Goal: Information Seeking & Learning: Learn about a topic

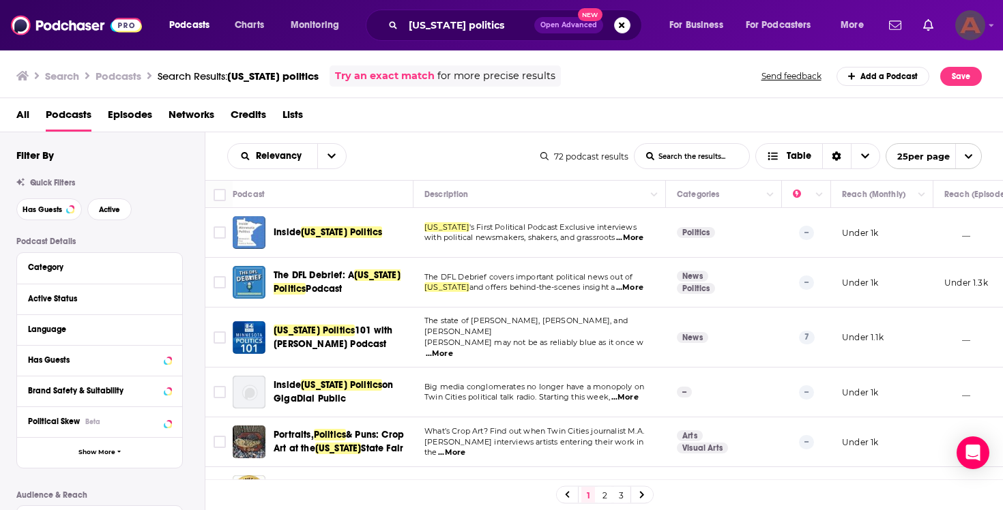
click at [985, 31] on div "Logged in as AinsleyShea" at bounding box center [970, 25] width 30 height 30
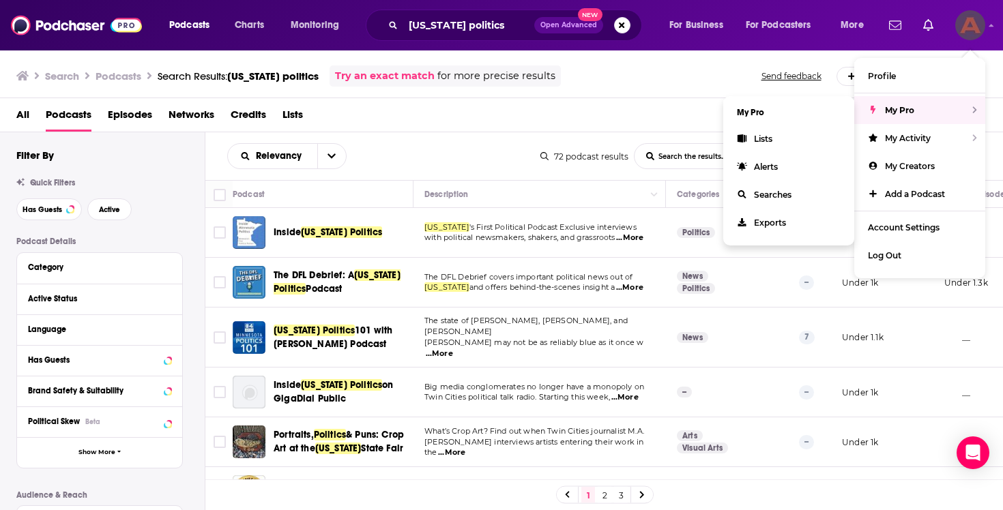
click at [854, 143] on ul "Profile My Pro My Pro Lists Alerts Searches Exports My Activity My Creators Add…" at bounding box center [919, 168] width 131 height 220
click at [798, 136] on link "Lists" at bounding box center [788, 139] width 131 height 28
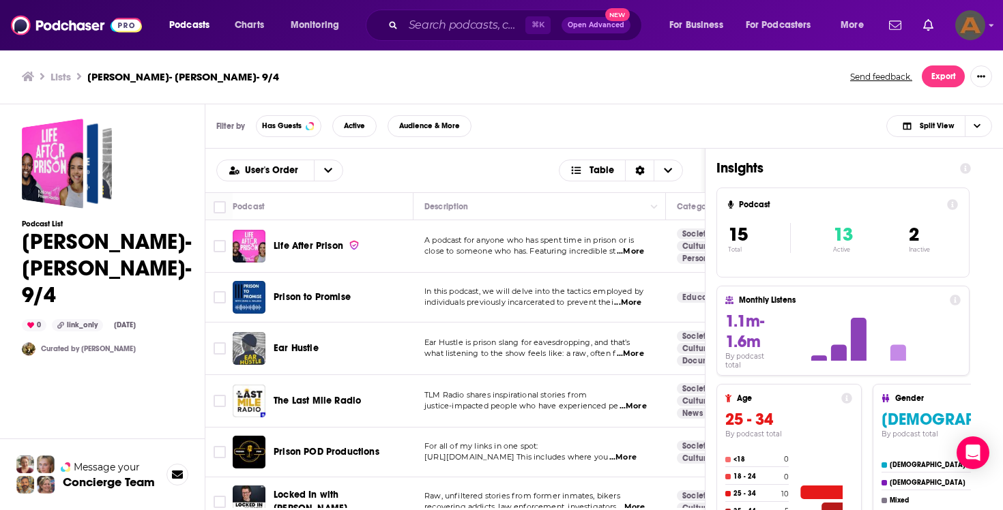
click at [768, 105] on div "Filter by Has Guests Active Audience & More Split View" at bounding box center [604, 126] width 798 height 44
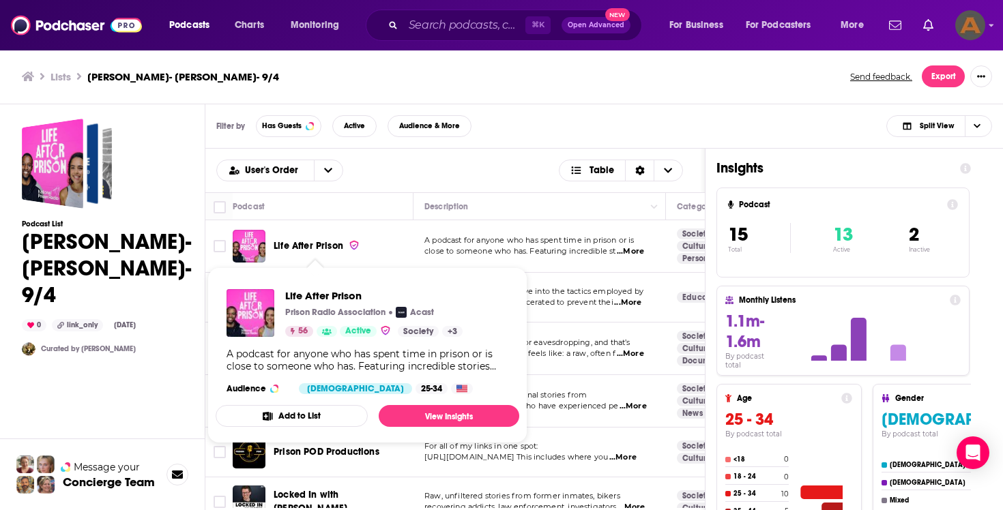
click at [334, 247] on span "Life After Prison" at bounding box center [309, 246] width 70 height 12
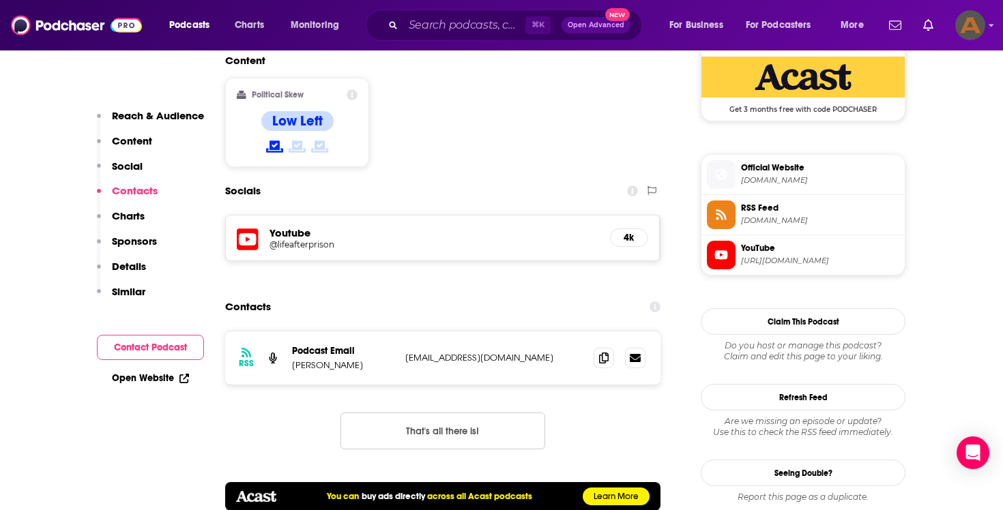
scroll to position [1138, 0]
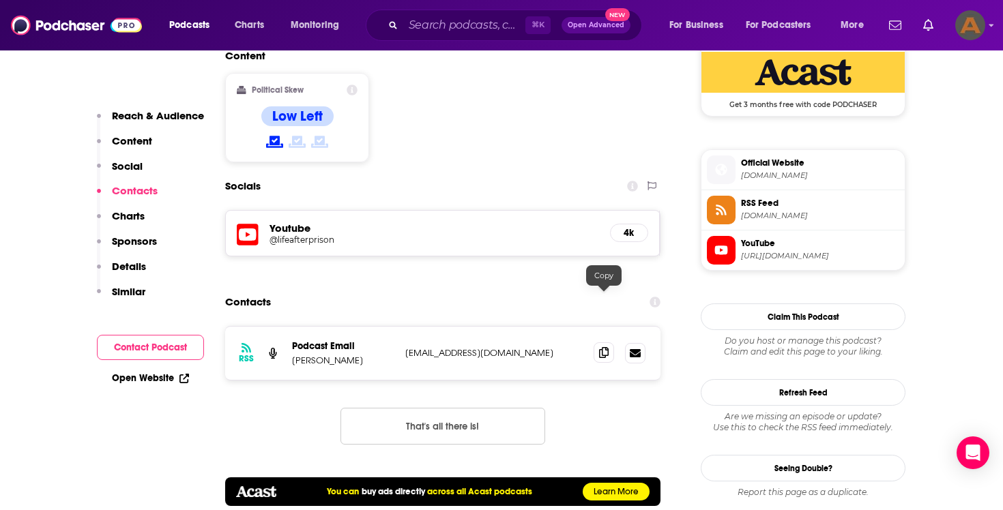
click at [609, 343] on span at bounding box center [604, 353] width 20 height 20
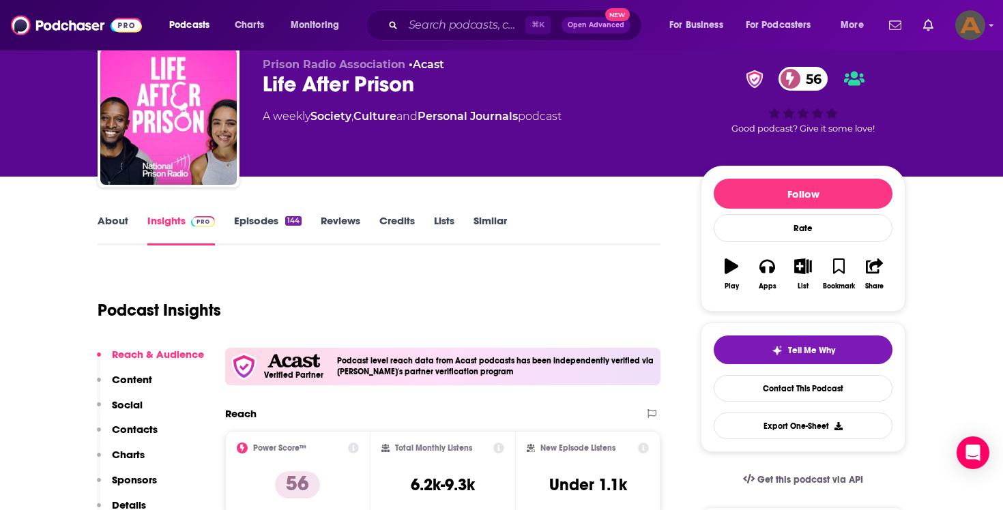
scroll to position [0, 0]
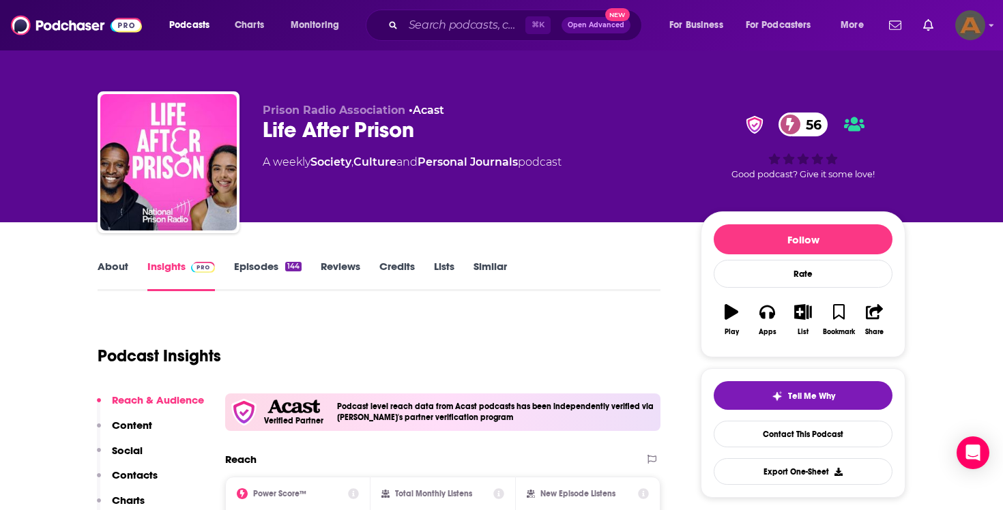
click at [102, 278] on link "About" at bounding box center [113, 275] width 31 height 31
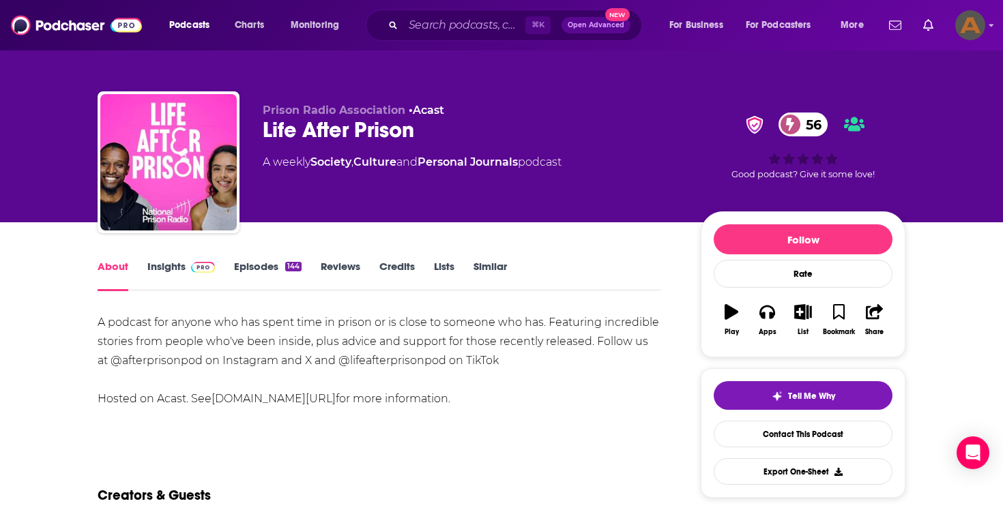
click at [158, 275] on link "Insights" at bounding box center [181, 275] width 68 height 31
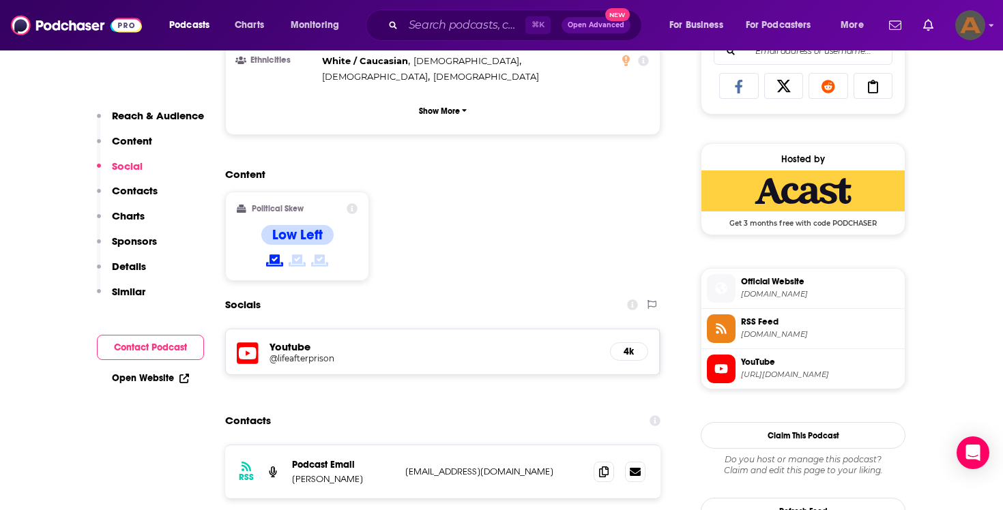
scroll to position [1041, 0]
